Goal: Task Accomplishment & Management: Complete application form

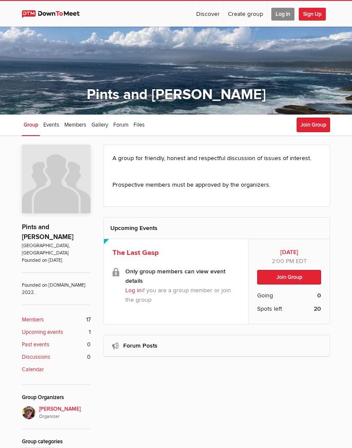
click at [286, 274] on button "Join Group" at bounding box center [289, 277] width 64 height 15
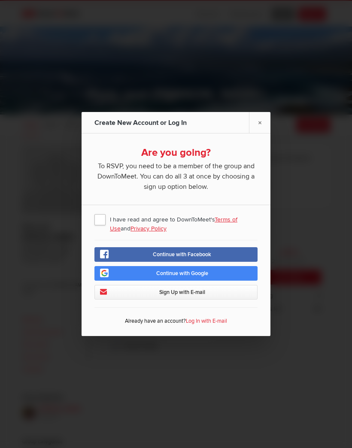
click at [100, 215] on span "I have read and agree to DownToMeet's Terms of Use and Privacy Policy" at bounding box center [175, 218] width 163 height 15
click at [0, 0] on input "I have read and agree to DownToMeet's Terms of Use and Privacy Policy" at bounding box center [0, 0] width 0 height 0
click at [179, 292] on span "Sign Up with E-mail" at bounding box center [182, 292] width 46 height 7
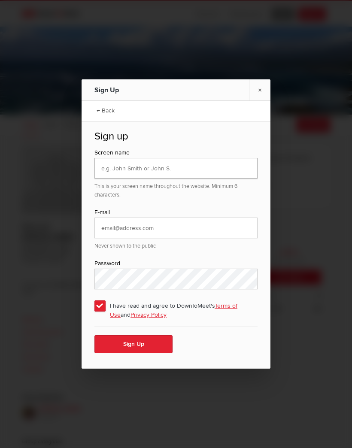
click at [105, 166] on input "text" at bounding box center [175, 168] width 163 height 21
type input "Pastor Paul"
click at [109, 229] on input "email" at bounding box center [175, 227] width 163 height 21
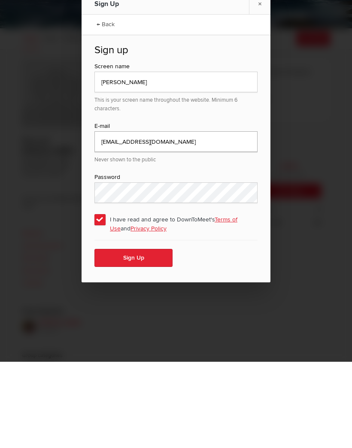
type input "paulandcharbonneaucharbonneau@gmail.com"
click at [137, 335] on button "Sign Up" at bounding box center [133, 344] width 78 height 18
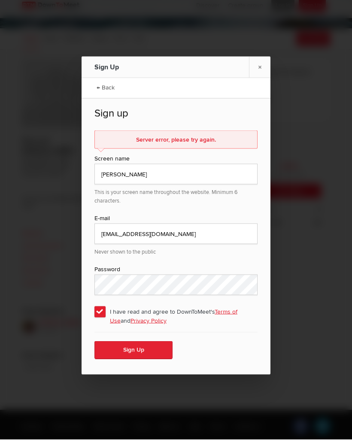
click at [146, 146] on div "Server error, please try again." at bounding box center [175, 148] width 163 height 18
click at [132, 177] on input "Pastor Paul" at bounding box center [175, 182] width 163 height 21
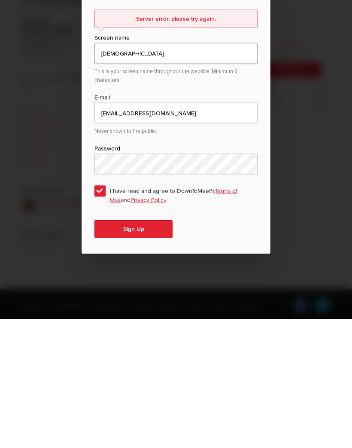
type input "PastorP"
click at [138, 350] on button "Sign Up" at bounding box center [133, 359] width 78 height 18
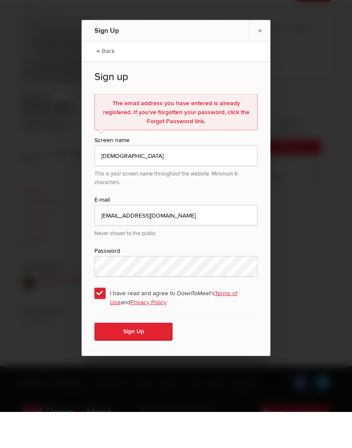
click at [259, 56] on link "×" at bounding box center [259, 66] width 21 height 21
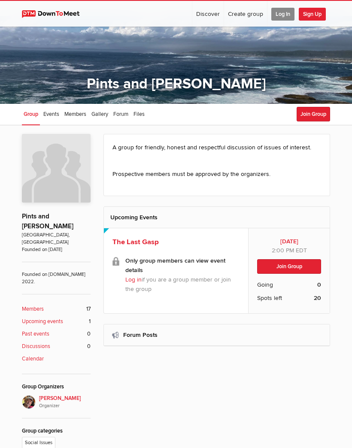
scroll to position [0, 0]
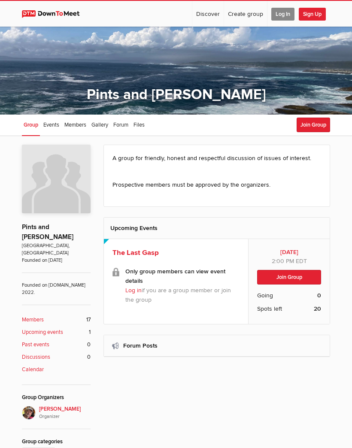
click at [282, 16] on span "Log In" at bounding box center [282, 14] width 23 height 13
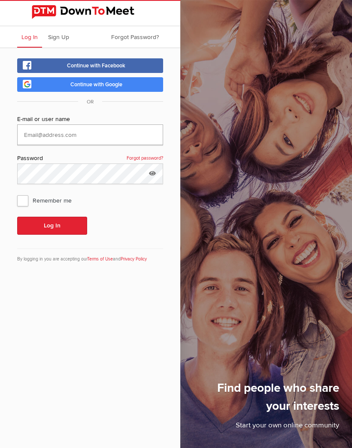
click at [40, 141] on input "text" at bounding box center [90, 134] width 146 height 21
click at [77, 88] on span "Continue with Google" at bounding box center [96, 84] width 52 height 7
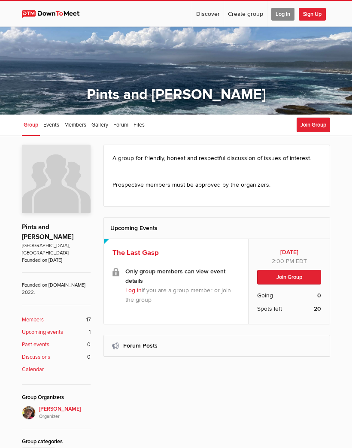
click at [311, 128] on button "Join Group" at bounding box center [312, 125] width 33 height 15
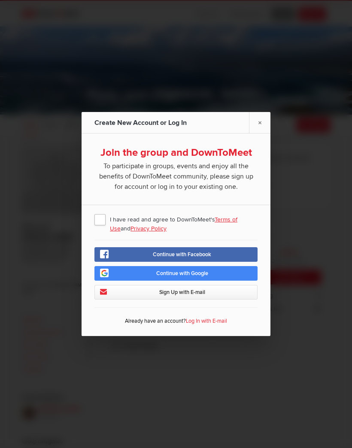
click at [96, 223] on span "I have read and agree to DownToMeet's Terms of Use and Privacy Policy" at bounding box center [175, 218] width 163 height 15
click at [0, 0] on input "I have read and agree to DownToMeet's Terms of Use and Privacy Policy" at bounding box center [0, 0] width 0 height 0
click at [178, 255] on span "Continue with Facebook" at bounding box center [182, 254] width 58 height 7
click at [336, 13] on div at bounding box center [176, 224] width 352 height 448
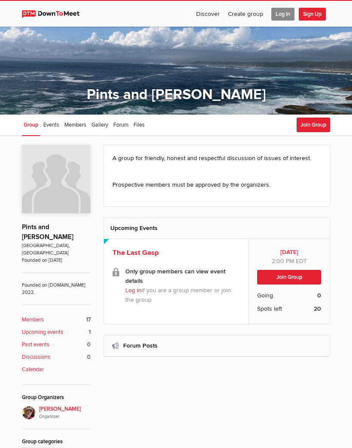
click at [292, 278] on button "Join Group" at bounding box center [289, 277] width 64 height 15
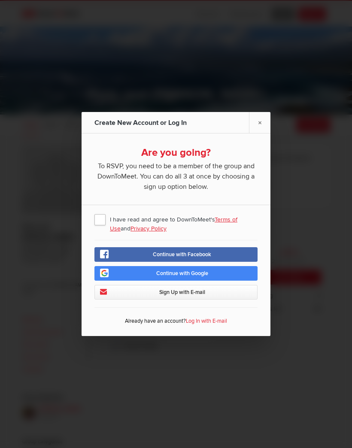
click at [100, 227] on span "I have read and agree to DownToMeet's Terms of Use and Privacy Policy" at bounding box center [175, 218] width 163 height 15
click at [0, 0] on input "I have read and agree to DownToMeet's Terms of Use and Privacy Policy" at bounding box center [0, 0] width 0 height 0
click at [176, 295] on span "Sign Up with E-mail" at bounding box center [182, 292] width 46 height 7
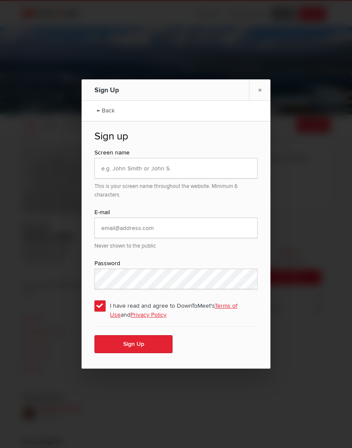
click at [263, 100] on link "×" at bounding box center [259, 89] width 21 height 21
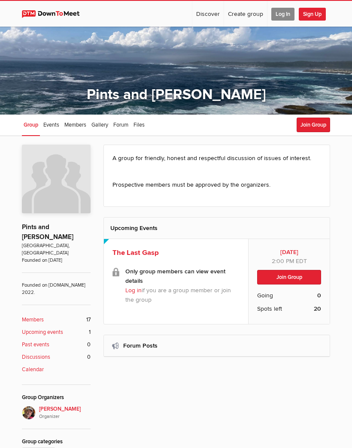
click at [289, 273] on button "Join Group" at bounding box center [289, 277] width 64 height 15
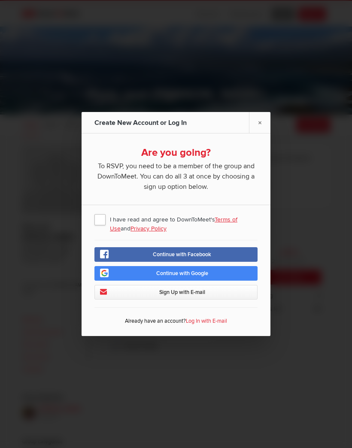
click at [184, 258] on span "Continue with Facebook" at bounding box center [182, 254] width 58 height 7
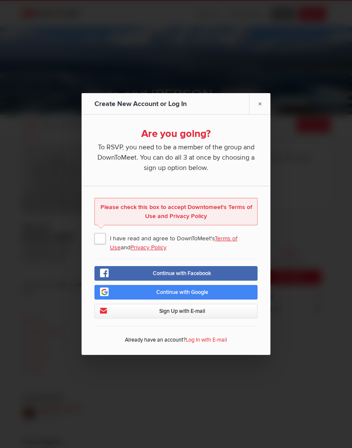
click at [105, 246] on span "I have read and agree to DownToMeet's Terms of Use and Privacy Policy" at bounding box center [175, 237] width 163 height 15
click at [0, 0] on input "I have read and agree to DownToMeet's Terms of Use and Privacy Policy" at bounding box center [0, 0] width 0 height 0
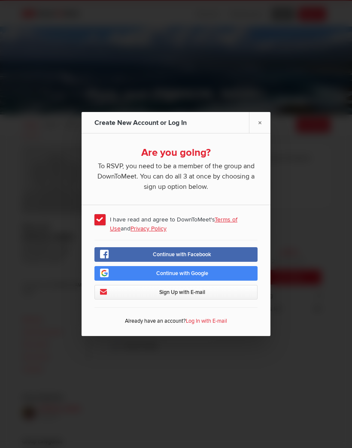
click at [177, 258] on span "Continue with Facebook" at bounding box center [182, 254] width 58 height 7
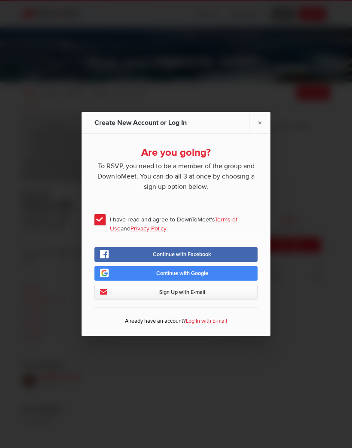
click at [216, 271] on link "Continue with Google" at bounding box center [175, 273] width 163 height 15
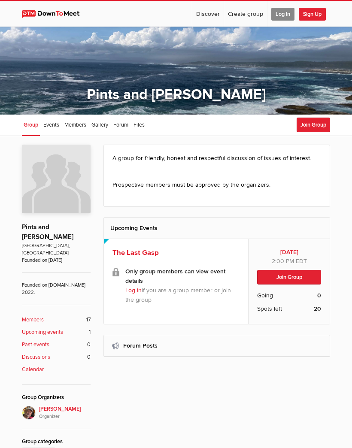
click at [311, 124] on button "Join Group" at bounding box center [312, 125] width 33 height 15
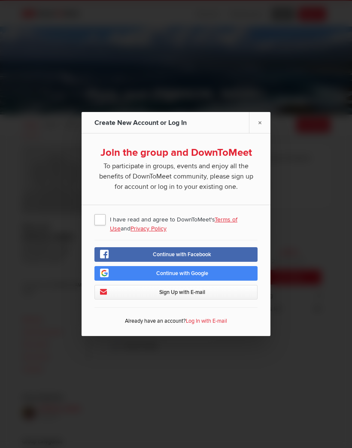
click at [185, 276] on span "Continue with Google" at bounding box center [182, 273] width 52 height 7
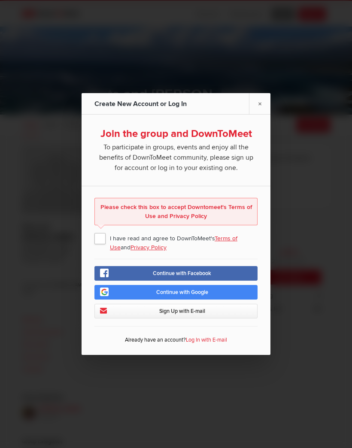
click at [107, 236] on span "I have read and agree to DownToMeet's Terms of Use and Privacy Policy" at bounding box center [175, 237] width 163 height 15
click at [0, 0] on input "I have read and agree to DownToMeet's Terms of Use and Privacy Policy" at bounding box center [0, 0] width 0 height 0
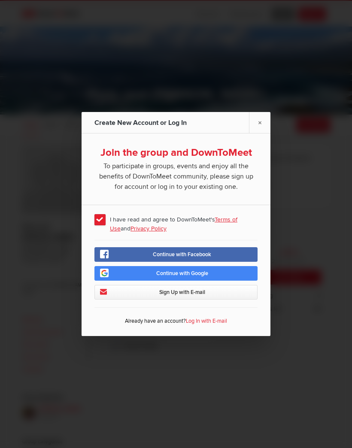
click at [179, 276] on span "Continue with Google" at bounding box center [182, 273] width 52 height 7
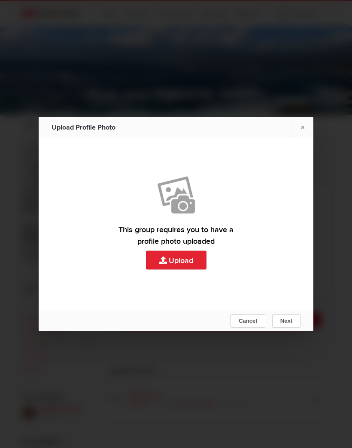
click at [175, 262] on link "Upload" at bounding box center [176, 224] width 274 height 172
type input "C:\fakepath\IMG_3424.jpeg"
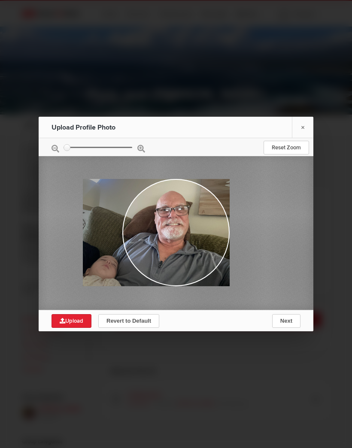
click at [279, 326] on button "Next" at bounding box center [286, 321] width 28 height 14
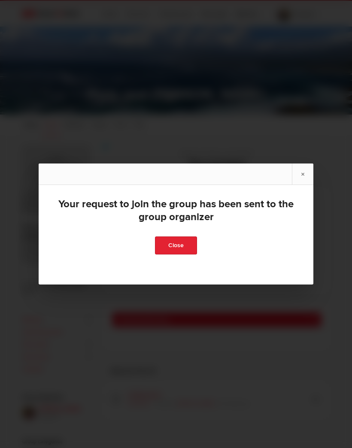
click at [173, 243] on link "Close" at bounding box center [176, 245] width 42 height 18
